Goal: Information Seeking & Learning: Check status

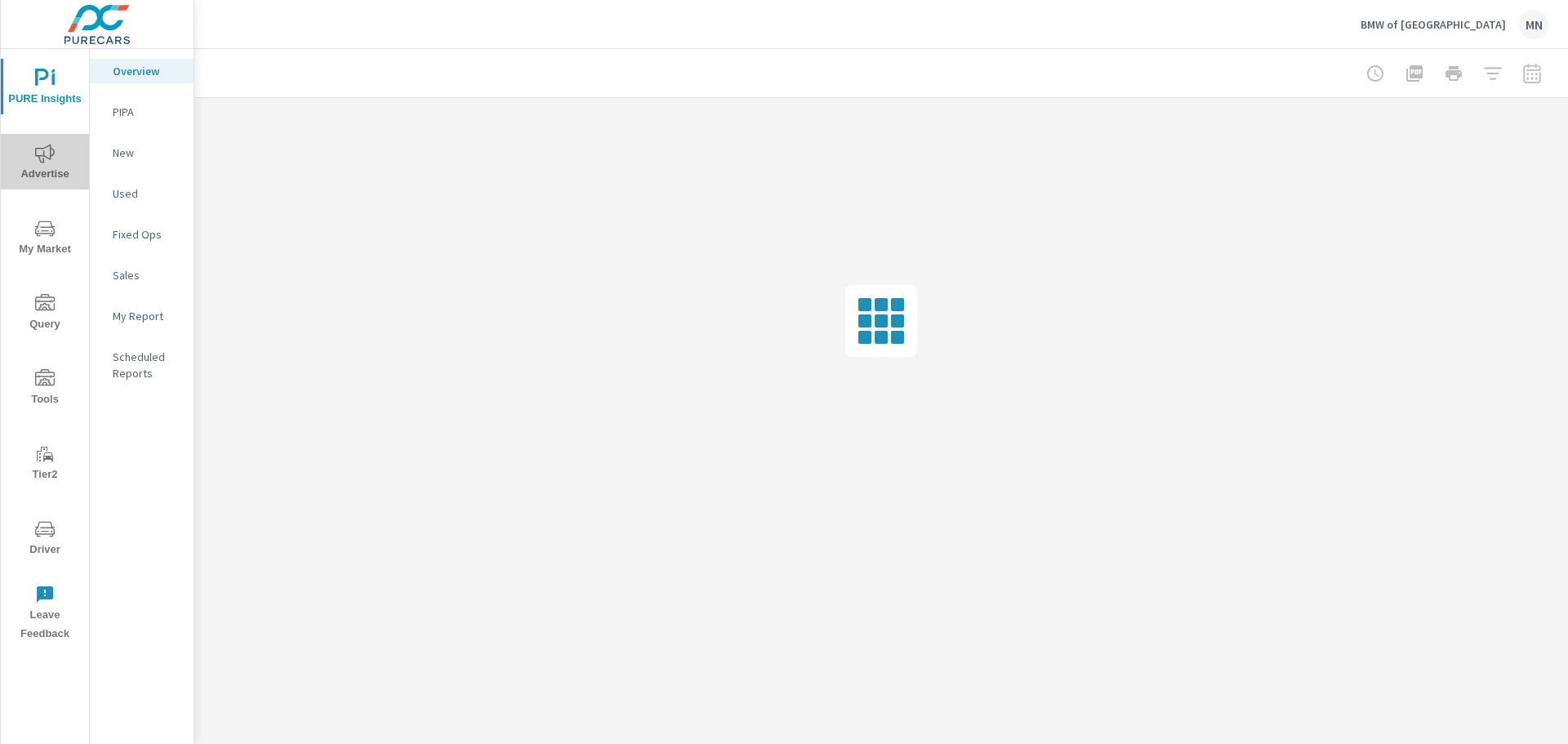
click at [45, 176] on span "Advertise" at bounding box center [45, 163] width 78 height 40
